Goal: Find specific page/section: Find specific page/section

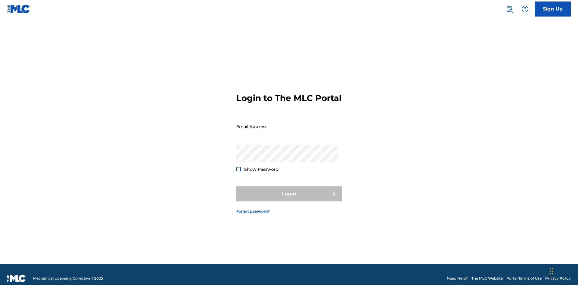
scroll to position [8, 0]
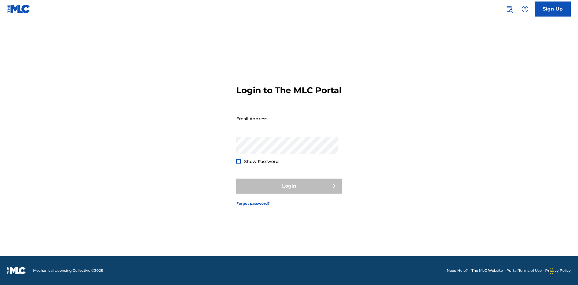
click at [287, 124] on input "Email Address" at bounding box center [287, 118] width 102 height 17
type input "[PERSON_NAME][EMAIL_ADDRESS][PERSON_NAME][DOMAIN_NAME]"
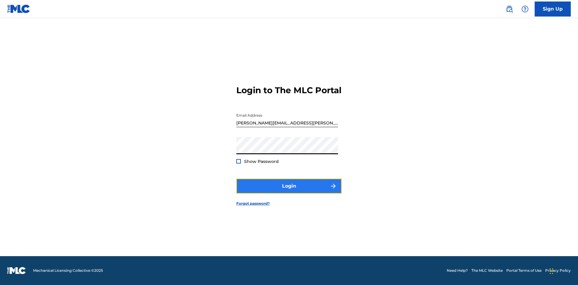
click at [289, 191] on button "Login" at bounding box center [288, 186] width 105 height 15
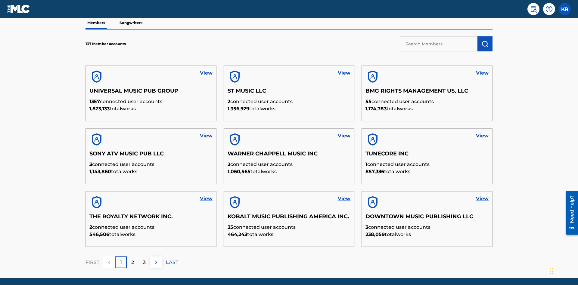
click at [439, 44] on input "text" at bounding box center [439, 43] width 78 height 15
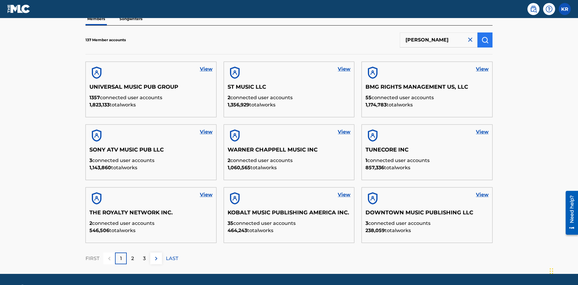
type input "[PERSON_NAME]"
click at [485, 40] on img "submit" at bounding box center [484, 39] width 7 height 7
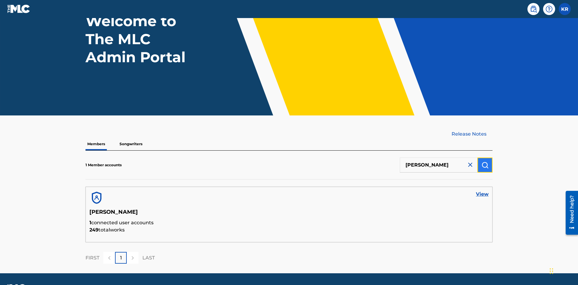
scroll to position [67, 0]
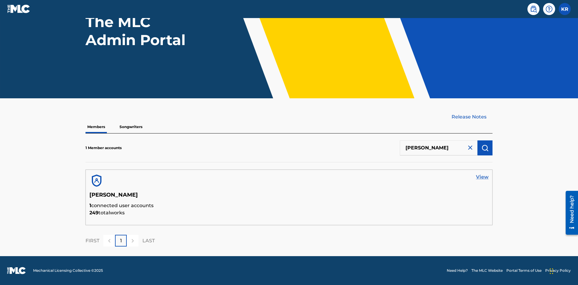
click at [482, 177] on link "View" at bounding box center [482, 177] width 13 height 7
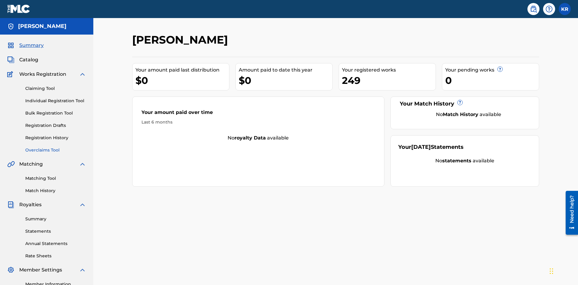
click at [56, 147] on link "Overclaims Tool" at bounding box center [55, 150] width 61 height 6
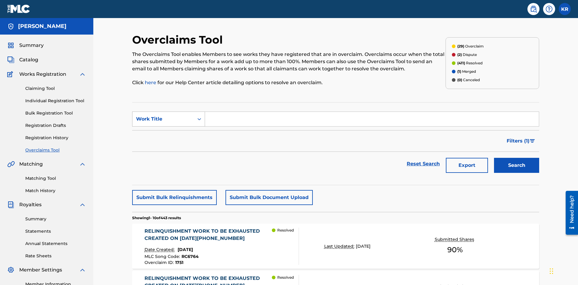
click at [163, 116] on div "Work Title" at bounding box center [163, 119] width 54 height 7
click at [169, 142] on div "Overclaim ID" at bounding box center [168, 149] width 72 height 15
